Goal: Task Accomplishment & Management: Manage account settings

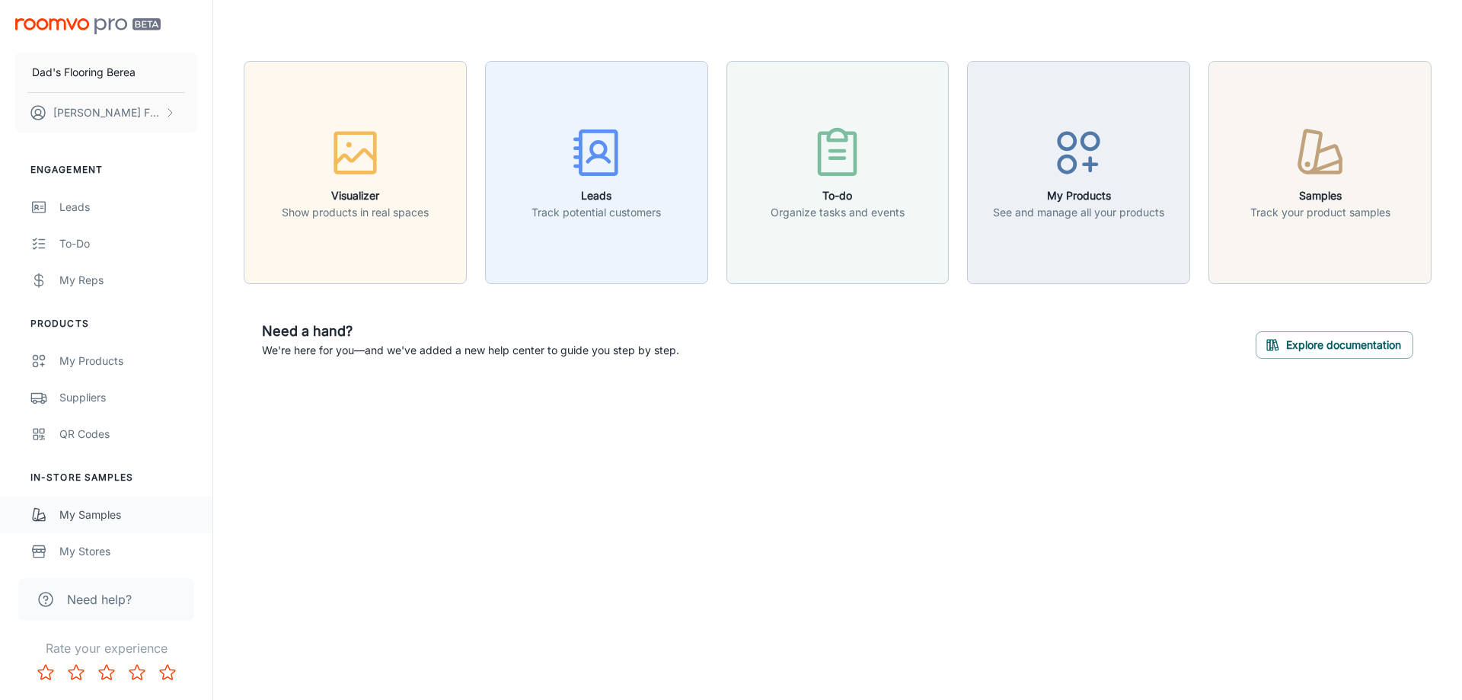
click at [101, 510] on div "My Samples" at bounding box center [128, 514] width 138 height 17
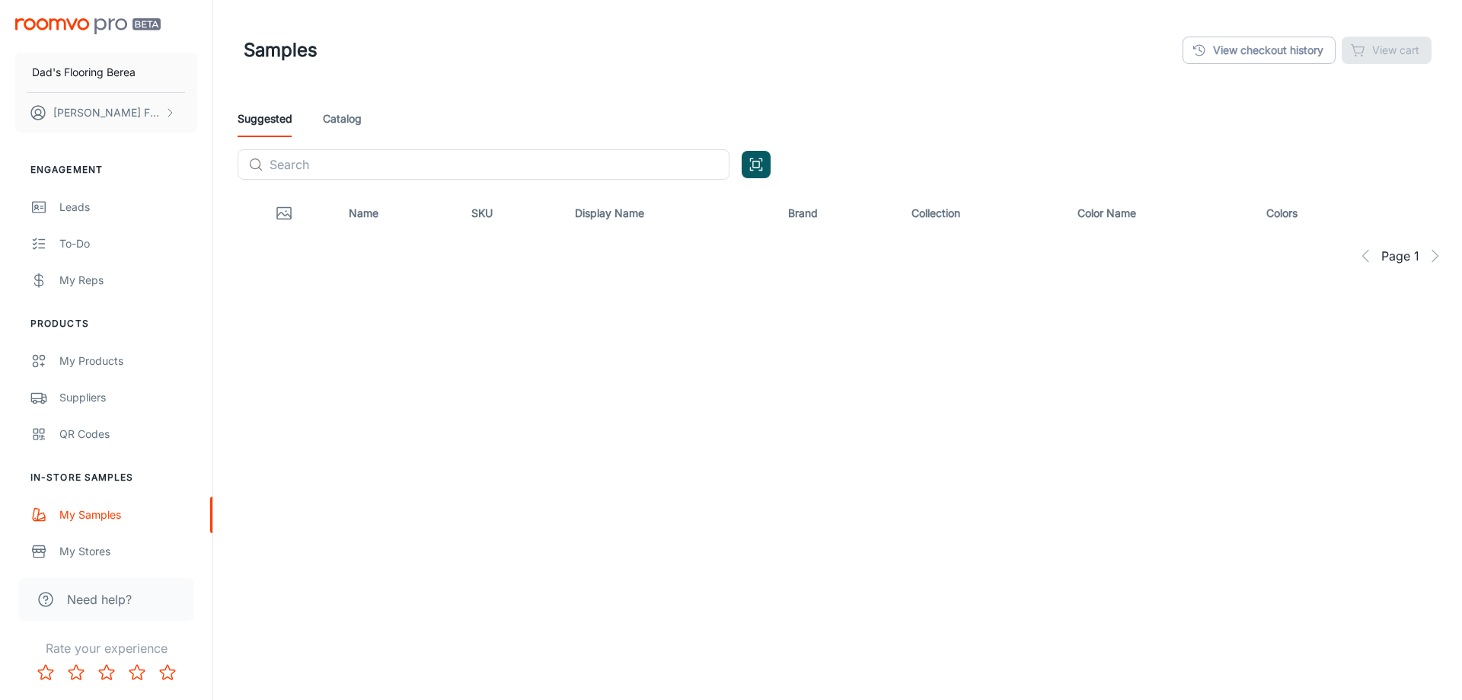
click at [340, 123] on link "Catalog" at bounding box center [342, 118] width 39 height 37
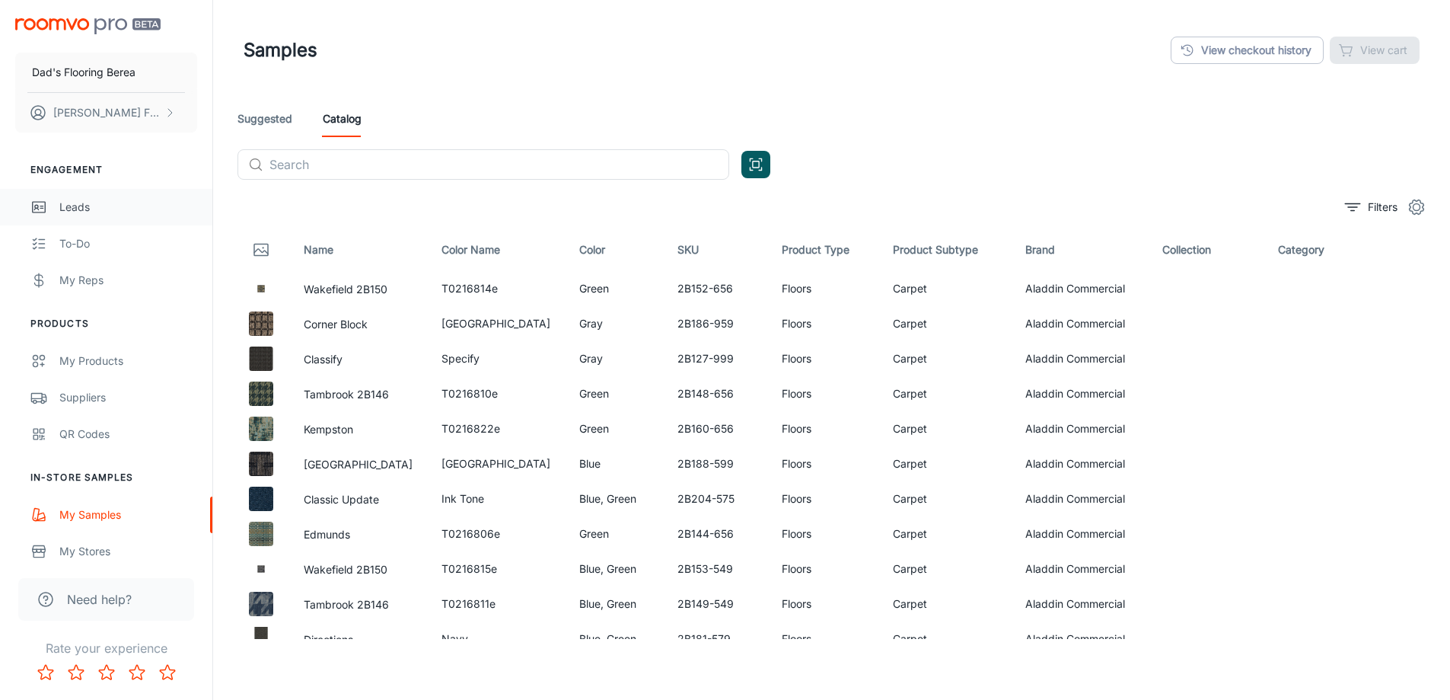
click at [81, 212] on div "Leads" at bounding box center [128, 207] width 138 height 17
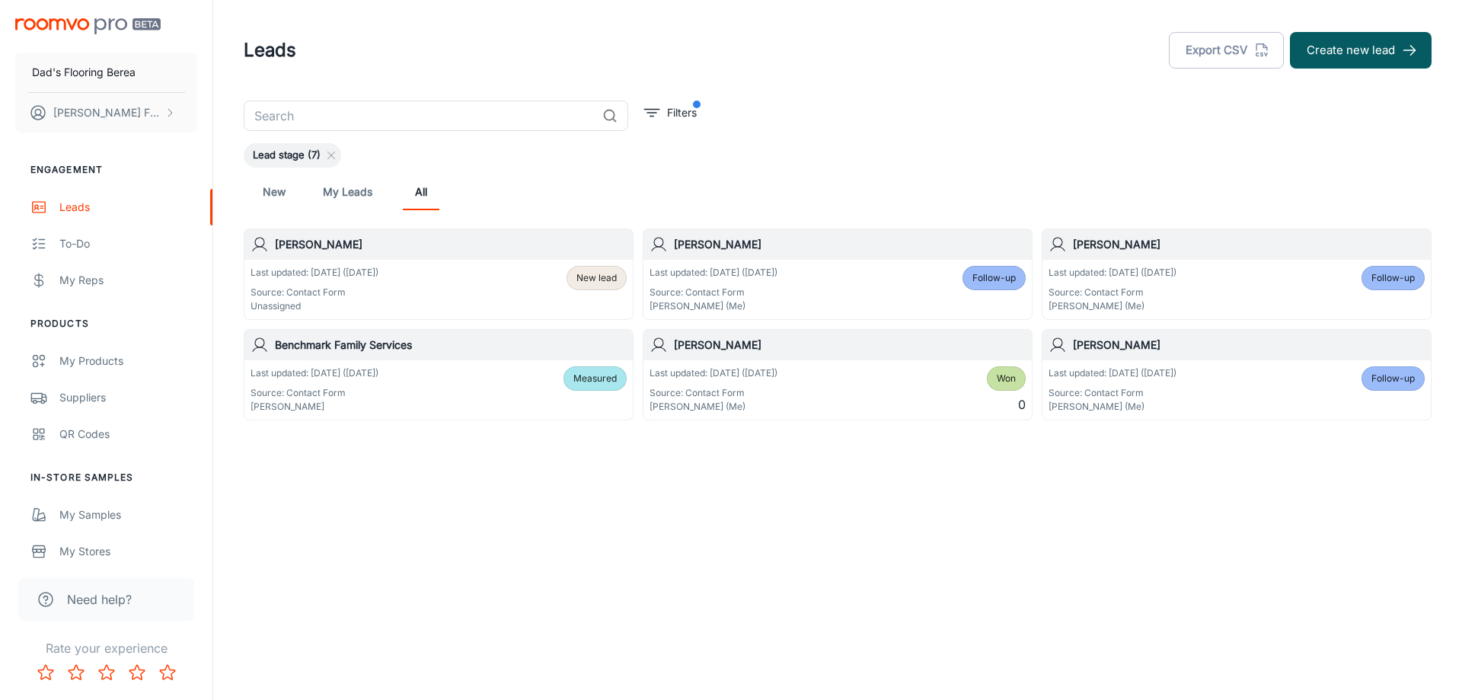
click at [440, 257] on div "[PERSON_NAME]" at bounding box center [438, 244] width 388 height 30
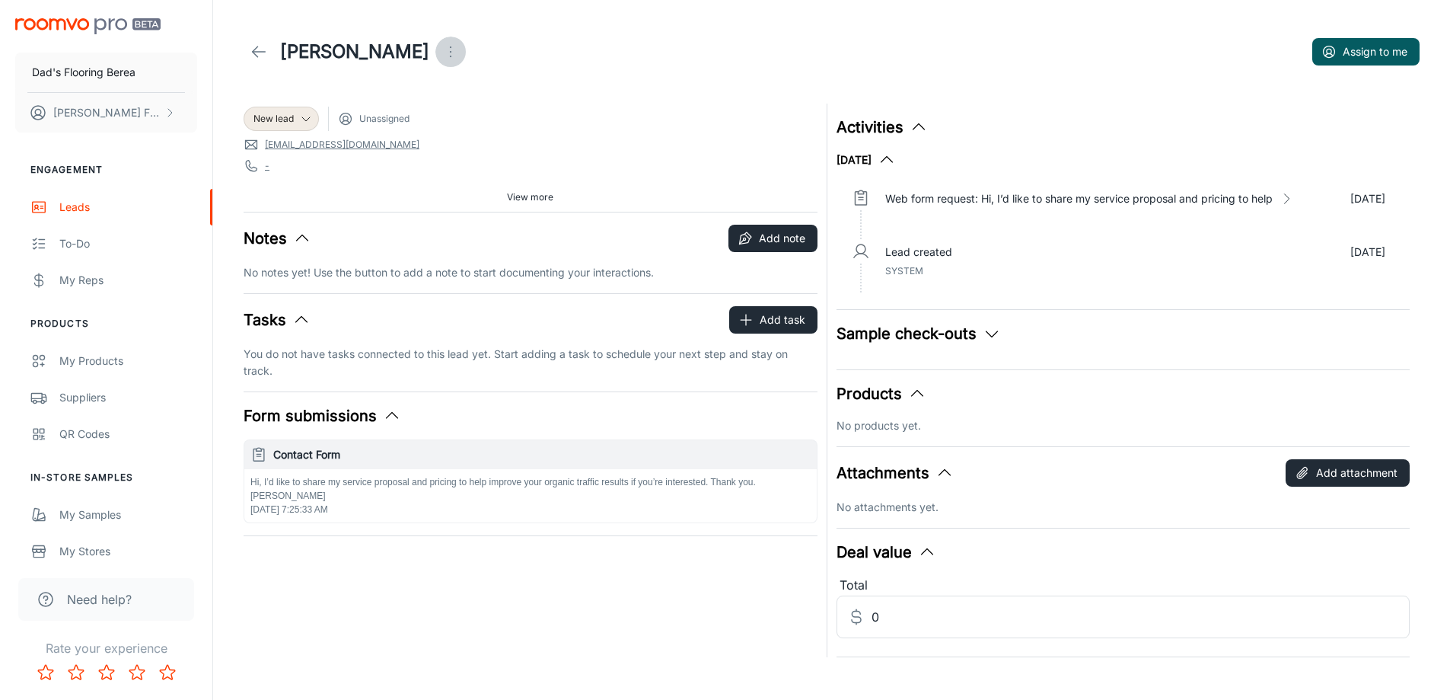
click at [451, 52] on circle "Open menu" at bounding box center [451, 52] width 2 height 2
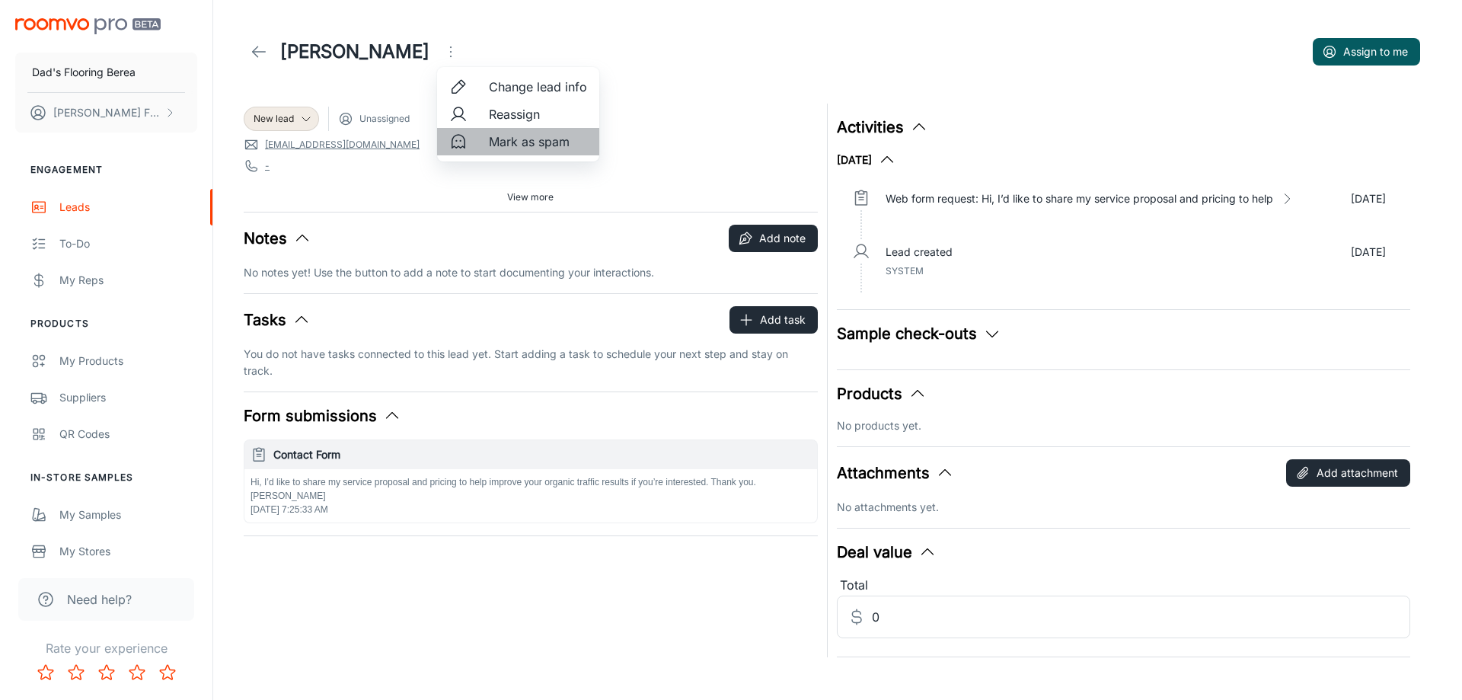
click at [543, 146] on span "Mark as spam" at bounding box center [538, 141] width 98 height 18
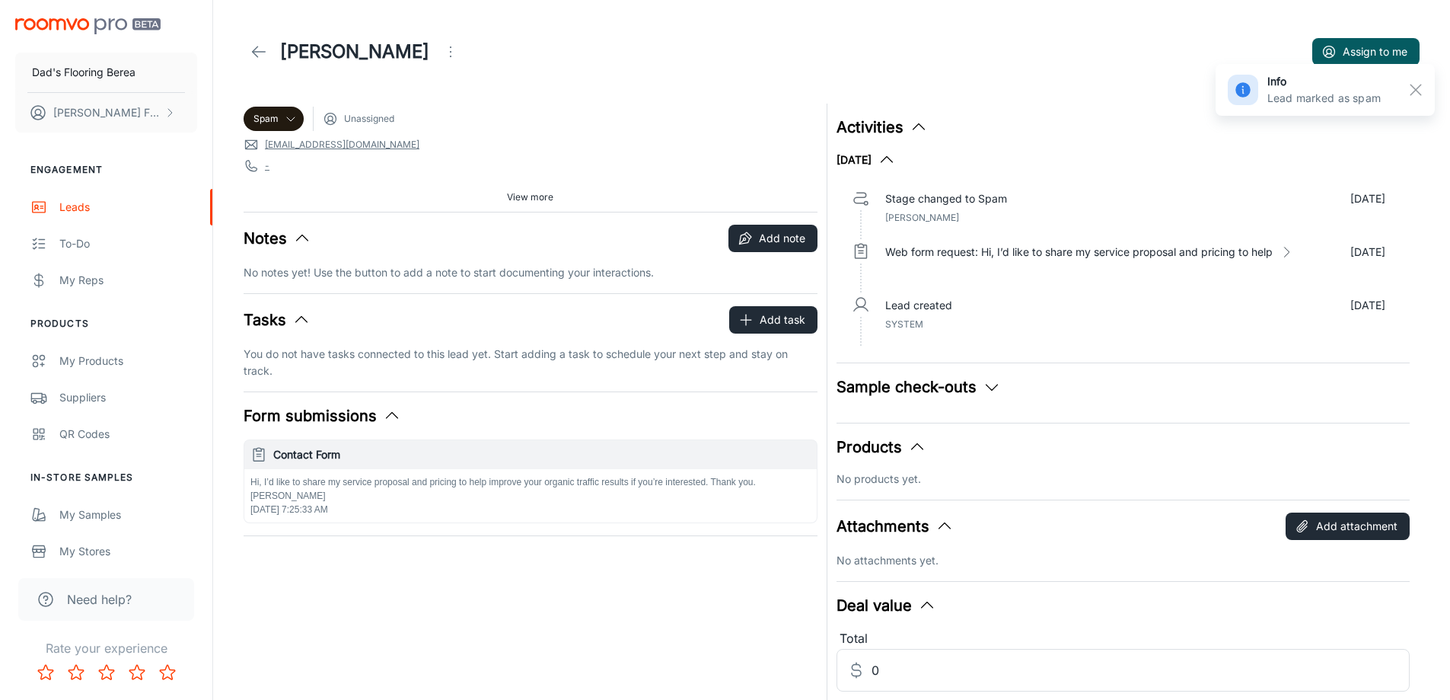
click at [257, 49] on icon at bounding box center [259, 52] width 18 height 18
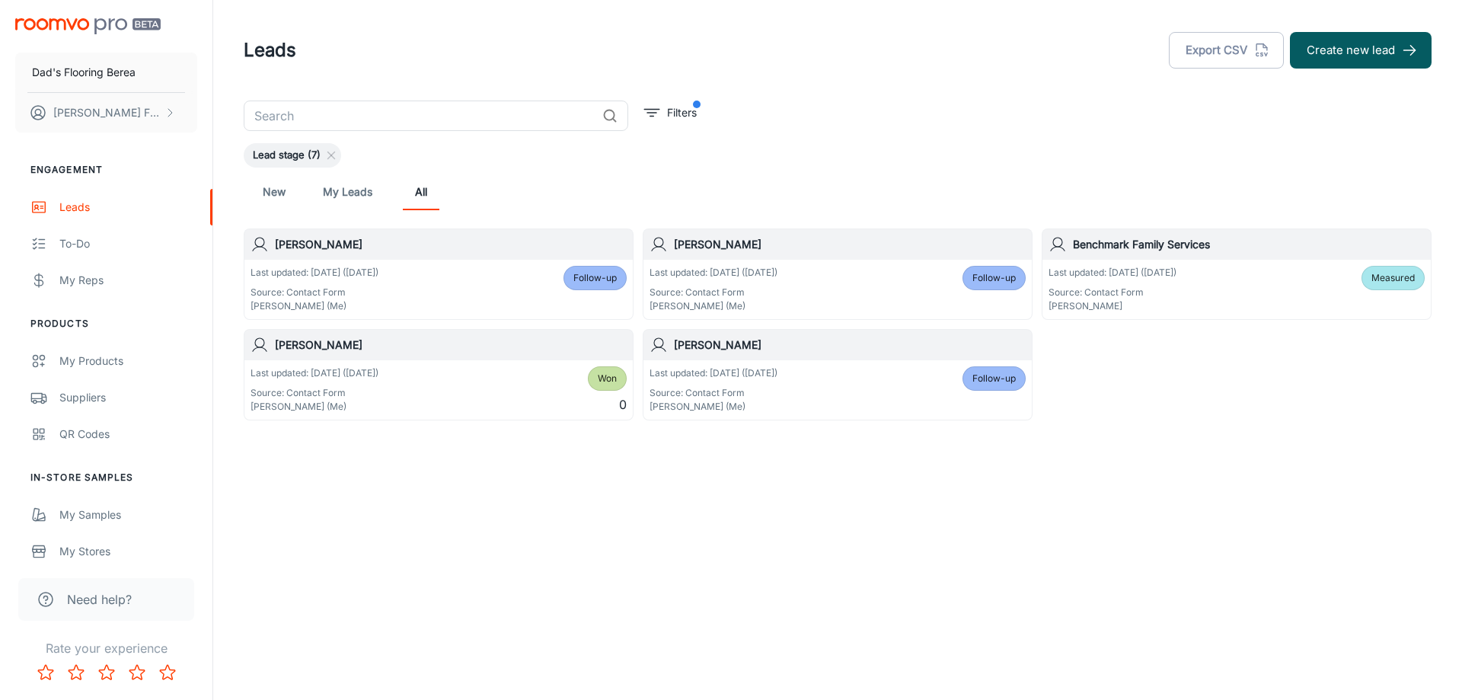
click at [802, 295] on div "Last updated: [DATE] ([DATE]) Source: Contact Form [PERSON_NAME] (Me) Follow-up" at bounding box center [837, 289] width 376 height 47
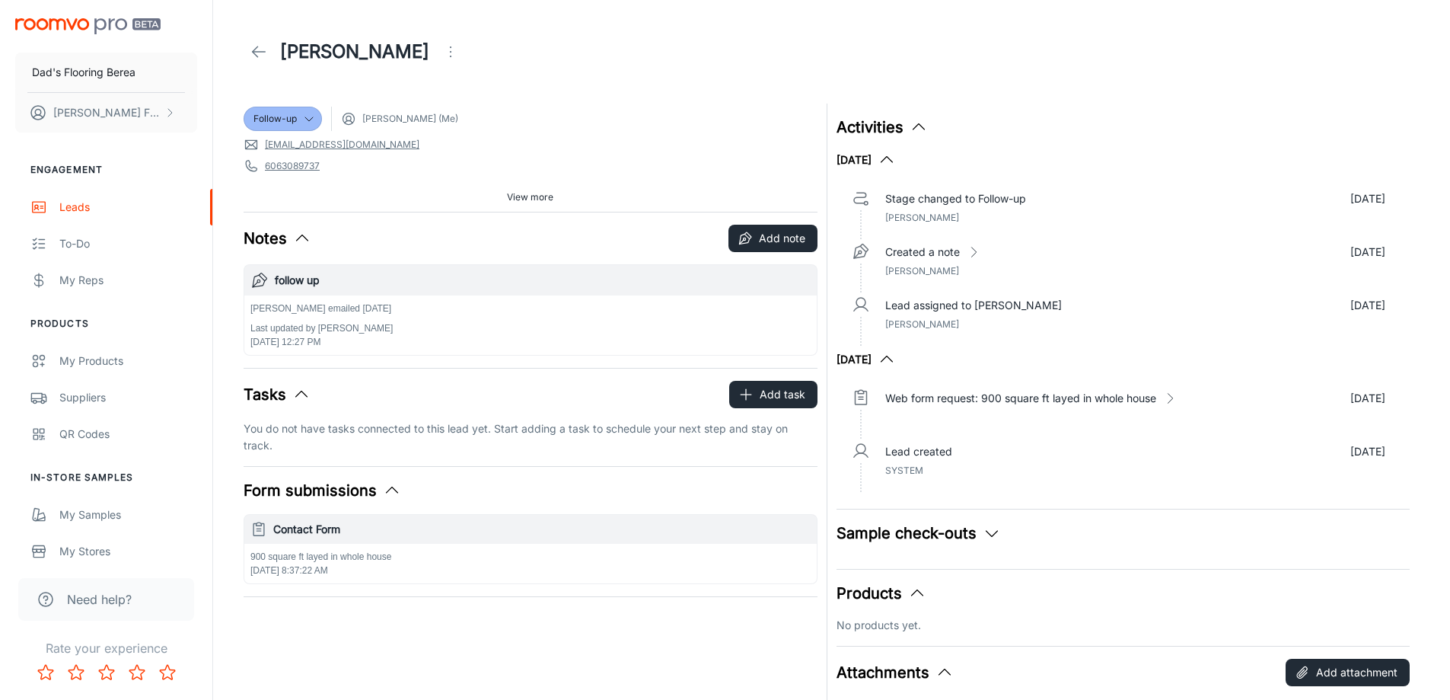
click at [263, 52] on line at bounding box center [259, 52] width 13 height 0
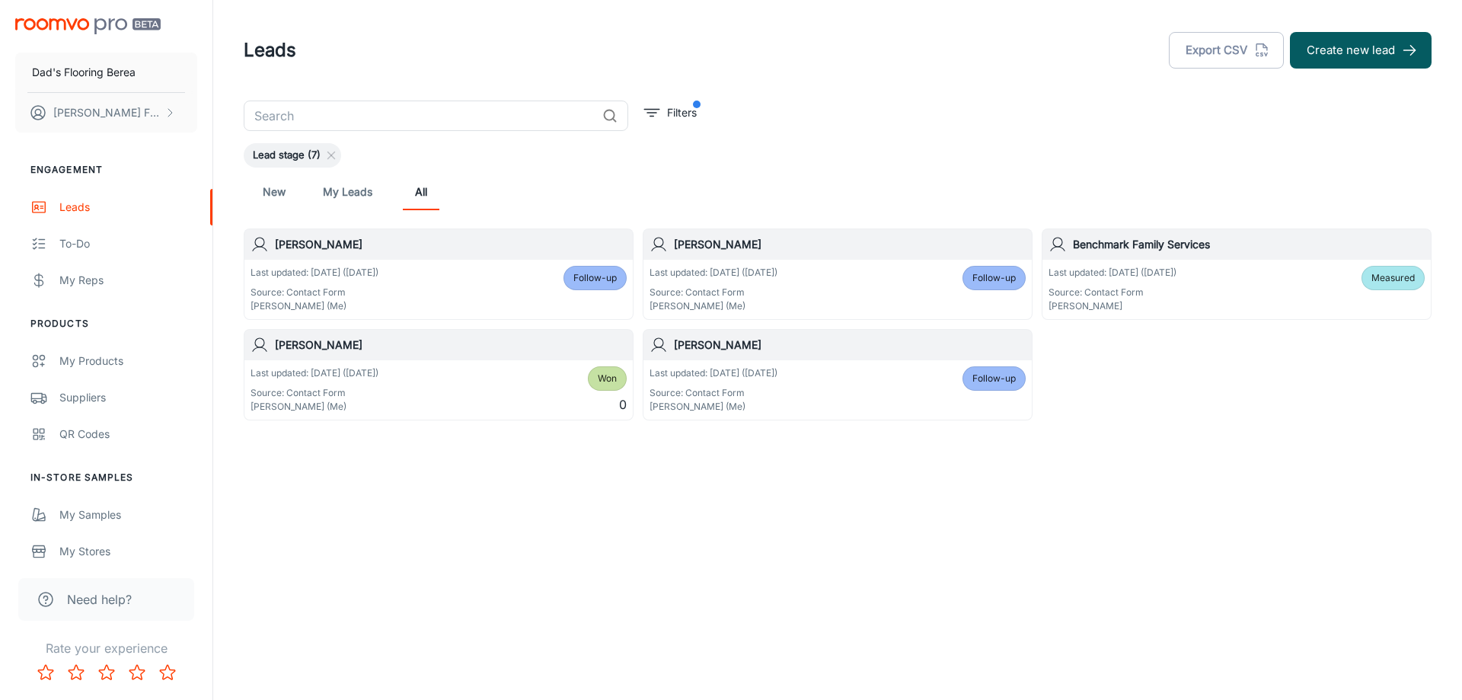
click at [363, 398] on p "Source: Contact Form" at bounding box center [314, 393] width 128 height 14
